Goal: Task Accomplishment & Management: Manage account settings

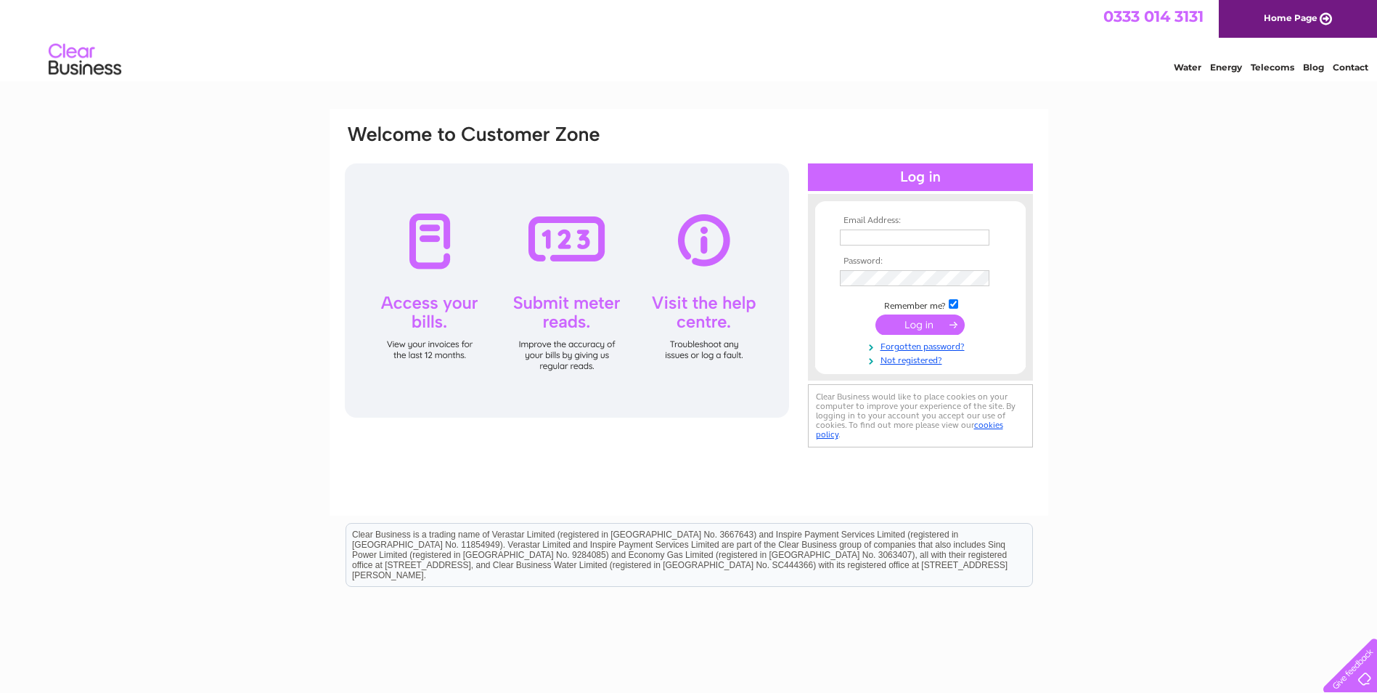
type input "scotlandeast.accounts@bellway.co.uk"
click at [923, 327] on input "submit" at bounding box center [919, 324] width 89 height 20
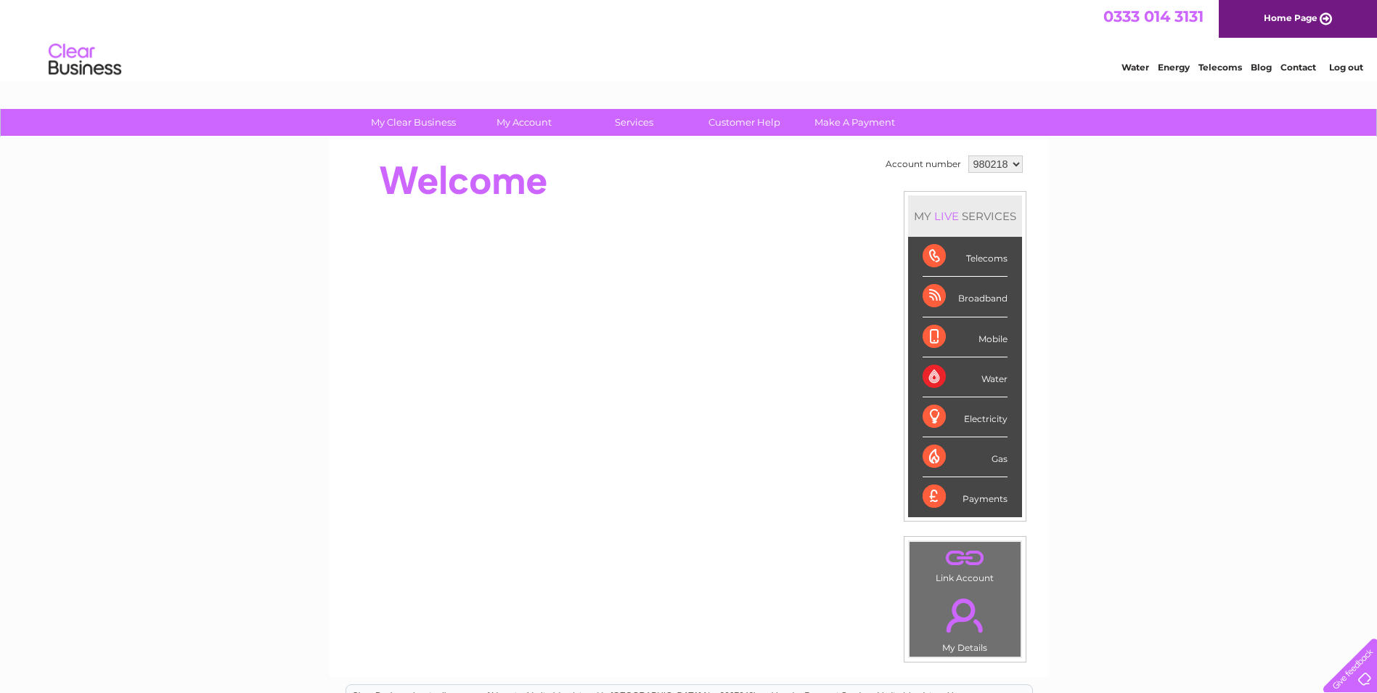
click at [1000, 163] on select "980218 982870" at bounding box center [995, 163] width 54 height 17
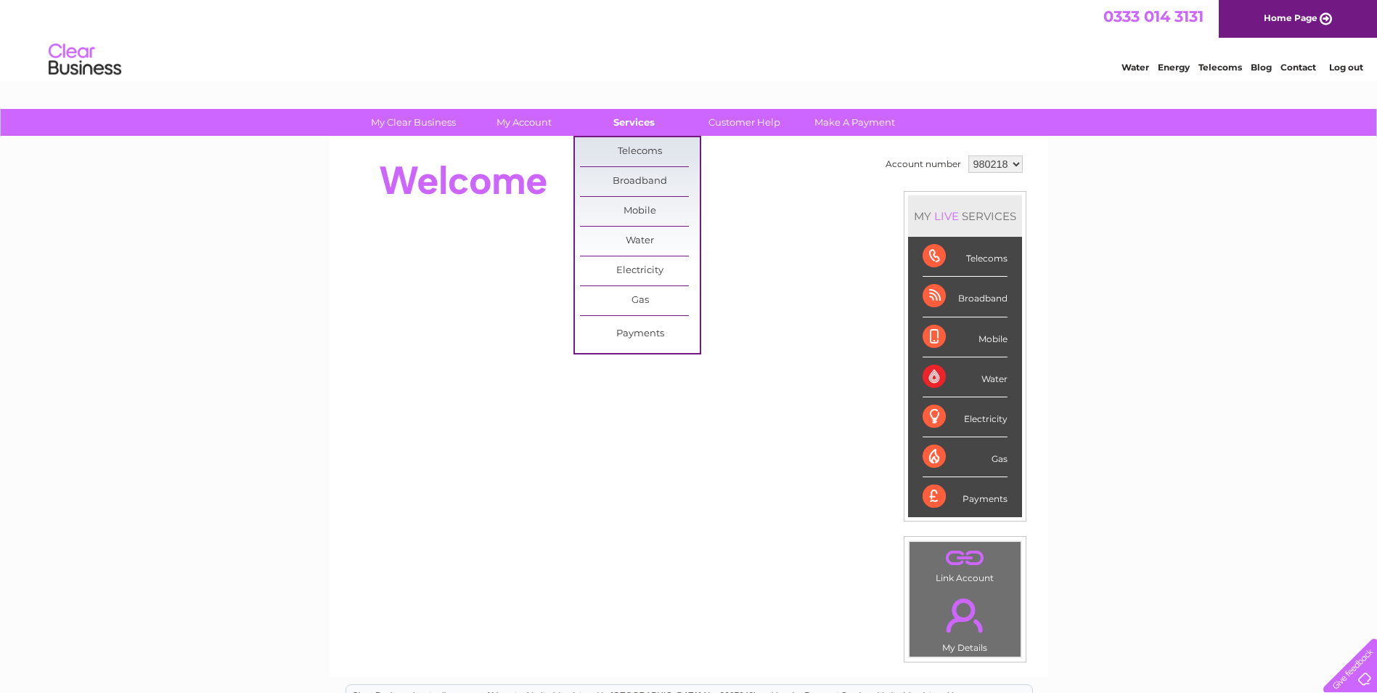
click at [635, 120] on link "Services" at bounding box center [634, 122] width 120 height 27
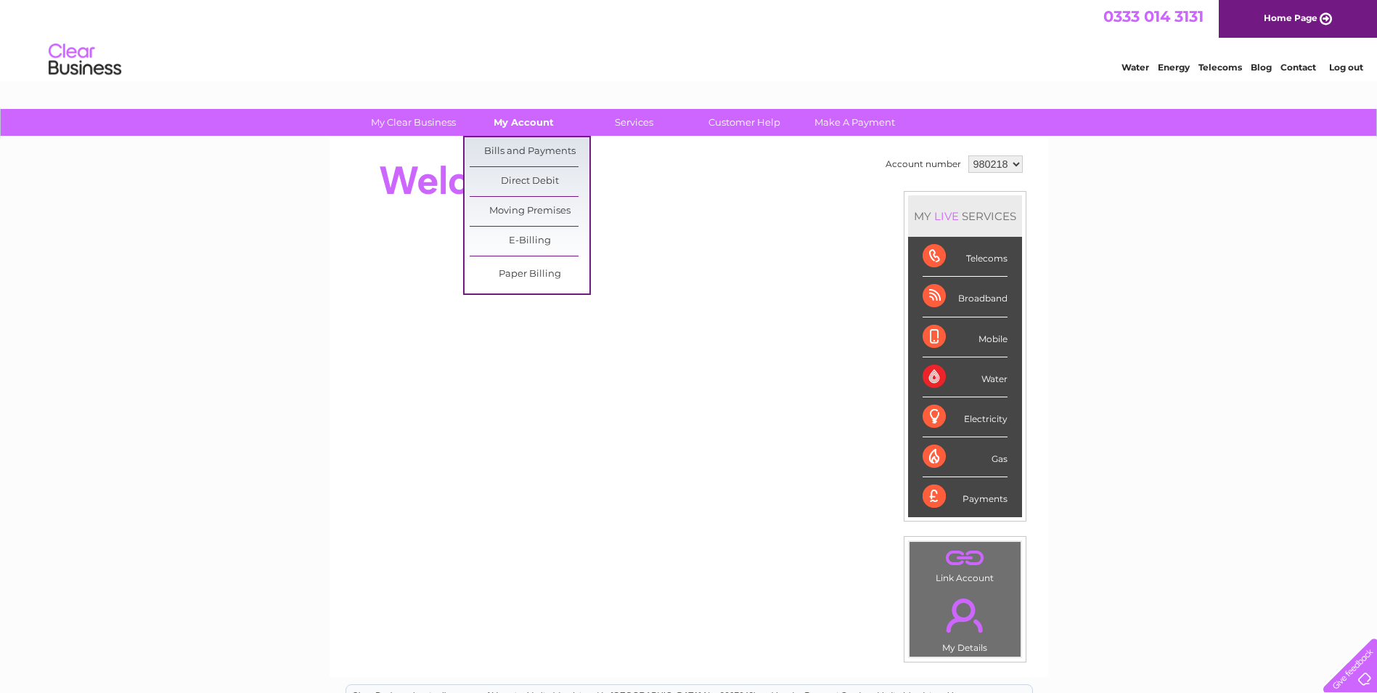
click at [524, 118] on link "My Account" at bounding box center [524, 122] width 120 height 27
click at [521, 146] on link "Bills and Payments" at bounding box center [530, 151] width 120 height 29
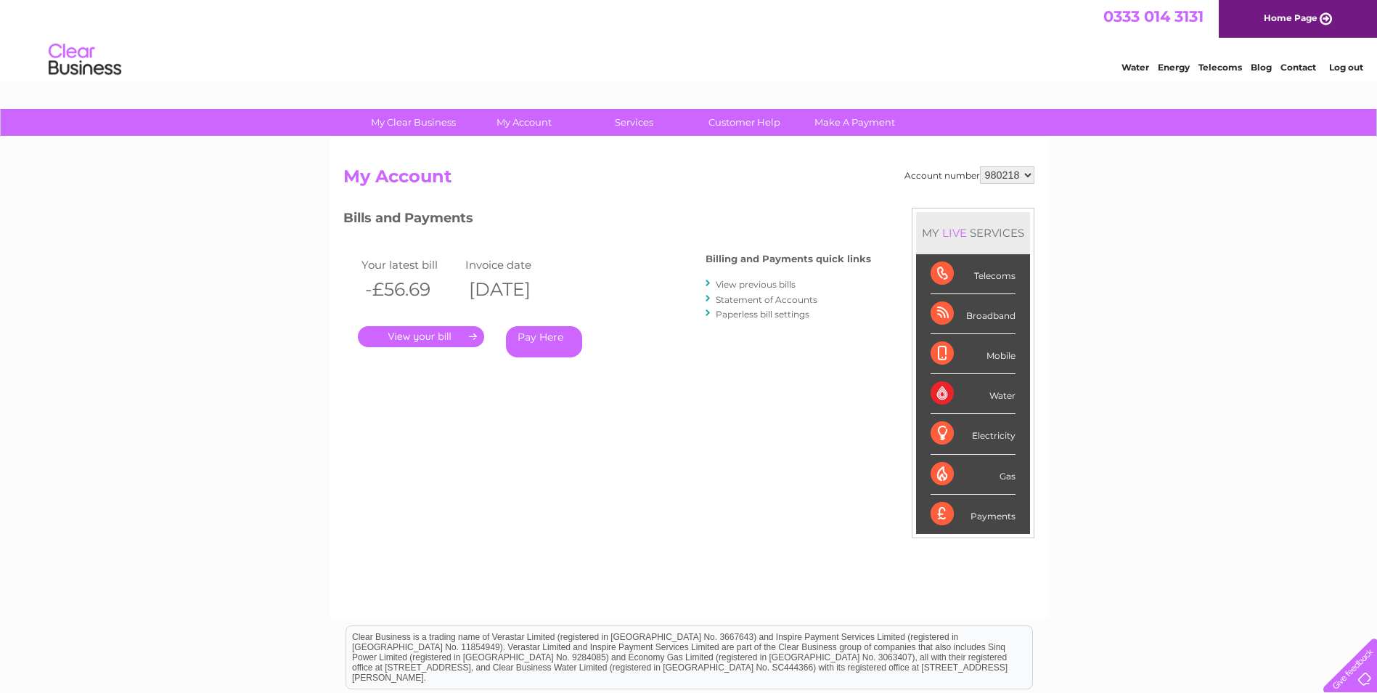
drag, startPoint x: 1006, startPoint y: 173, endPoint x: 1005, endPoint y: 183, distance: 10.3
click at [1006, 173] on select "980218 982870" at bounding box center [1007, 174] width 54 height 17
select select "982870"
click at [980, 166] on select "980218 982870" at bounding box center [1007, 174] width 54 height 17
click at [445, 341] on link "." at bounding box center [421, 336] width 126 height 21
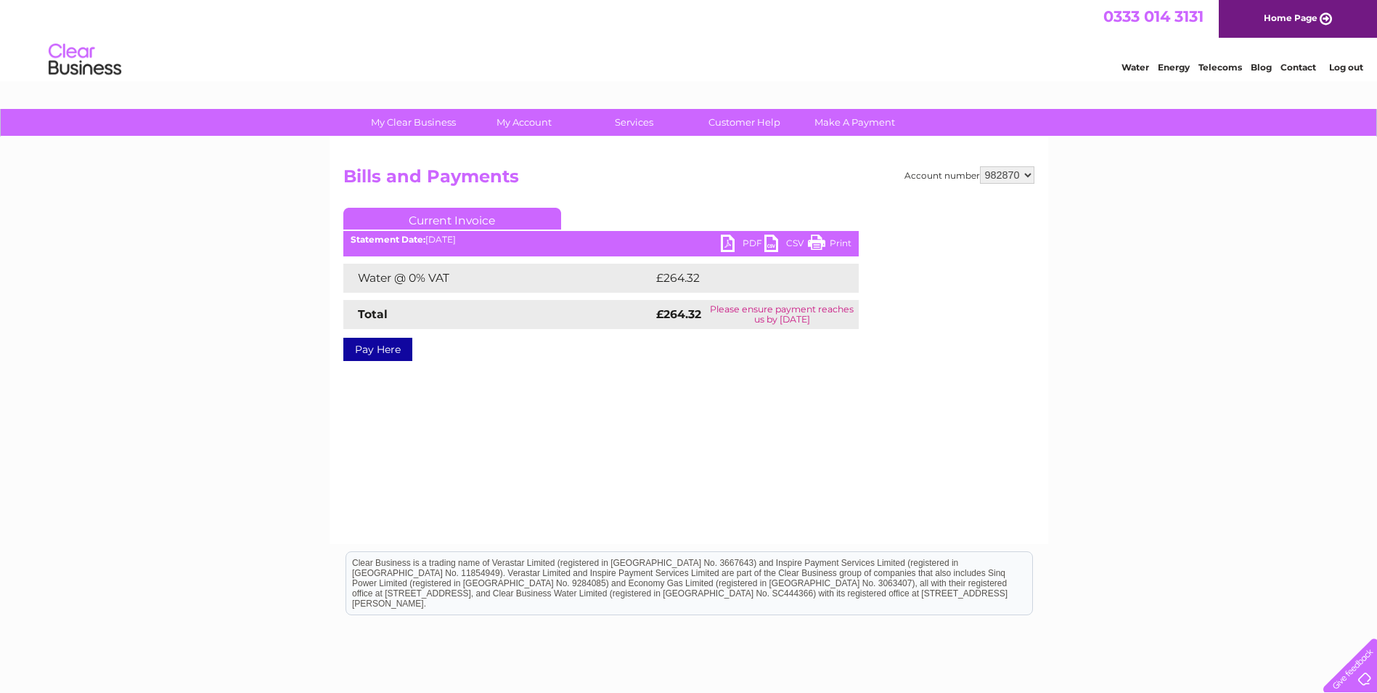
click at [737, 237] on link "PDF" at bounding box center [743, 244] width 44 height 21
